Goal: Navigation & Orientation: Find specific page/section

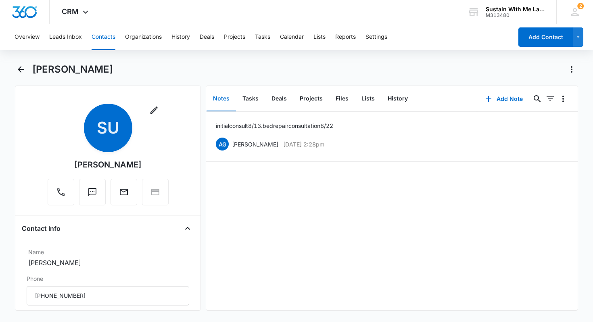
scroll to position [64, 0]
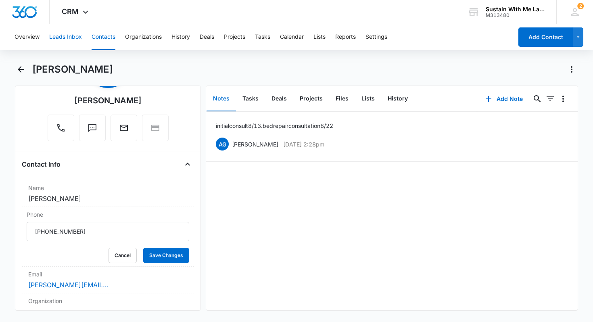
click at [64, 38] on button "Leads Inbox" at bounding box center [65, 37] width 33 height 26
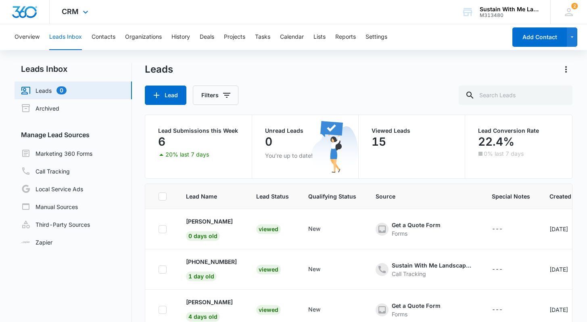
click at [79, 10] on div "CRM Apps Reputation Websites Forms CRM Email Social Shop Payments POS Content A…" at bounding box center [76, 12] width 53 height 24
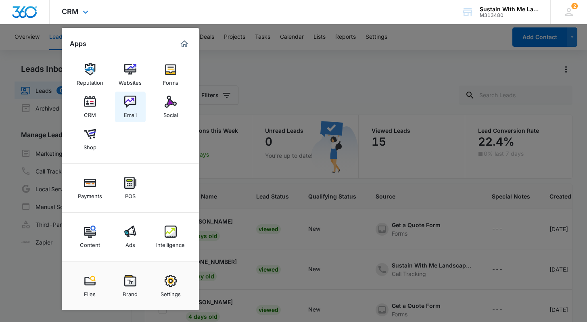
click at [124, 101] on img at bounding box center [130, 102] width 12 height 12
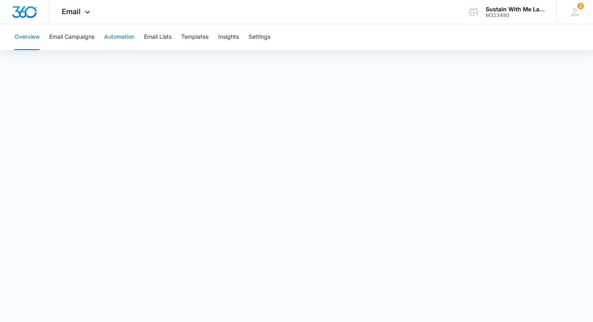
click at [122, 40] on button "Automation" at bounding box center [119, 37] width 30 height 26
